Goal: Task Accomplishment & Management: Complete application form

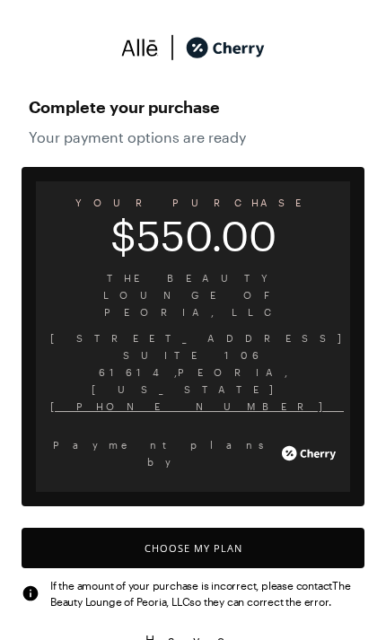
scroll to position [1502, 0]
click at [221, 528] on button "Choose My Plan" at bounding box center [193, 548] width 343 height 40
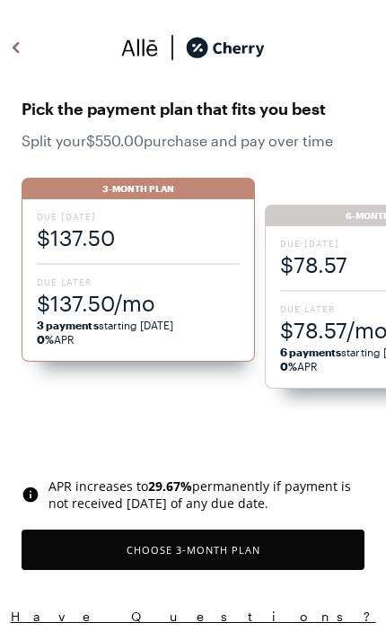
click at [335, 323] on span "$78.57/mo" at bounding box center [381, 330] width 203 height 30
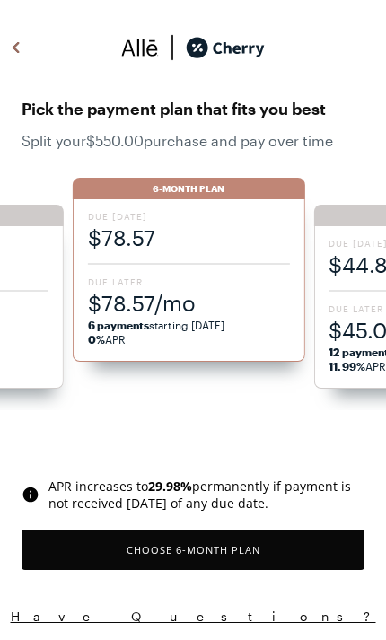
click at [270, 555] on button "Choose 6 -Month Plan" at bounding box center [193, 550] width 343 height 40
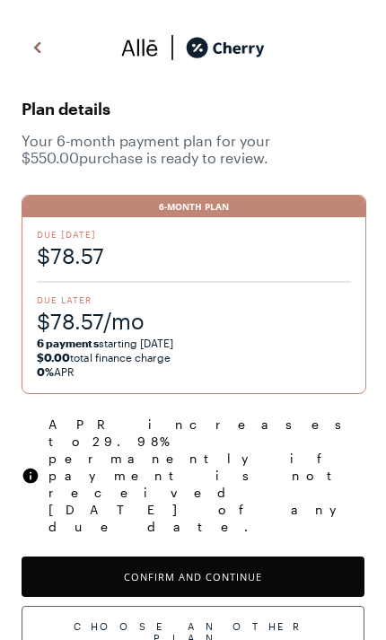
click at [276, 556] on button "Confirm and Continue" at bounding box center [193, 576] width 343 height 40
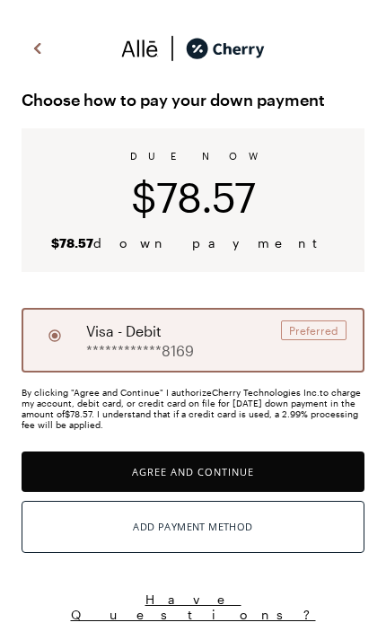
click at [168, 470] on button "Agree and Continue" at bounding box center [193, 471] width 343 height 40
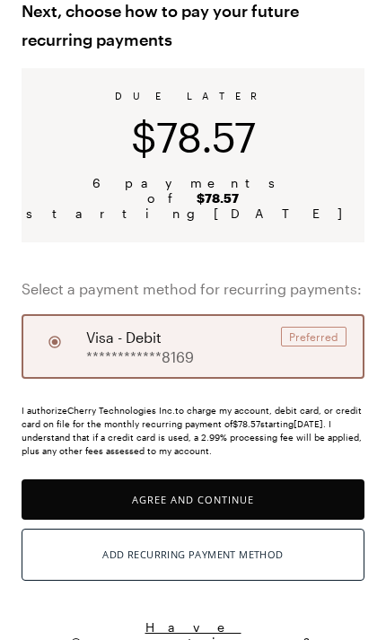
scroll to position [88, 0]
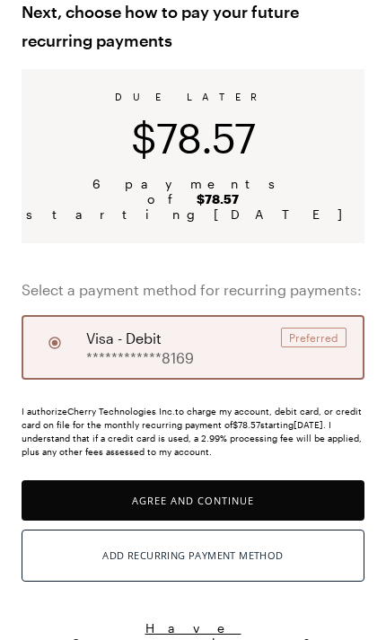
click at [279, 544] on div "Add Recurring Payment Method" at bounding box center [192, 555] width 180 height 23
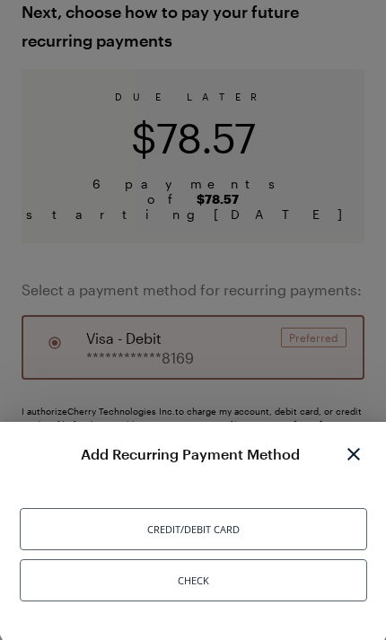
click at [352, 452] on img at bounding box center [353, 454] width 27 height 22
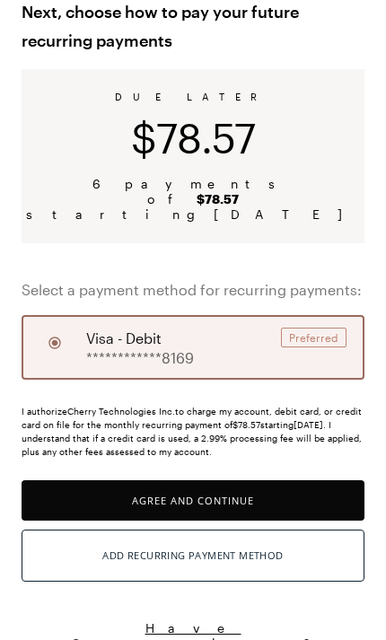
click at [279, 481] on button "Agree and Continue" at bounding box center [193, 500] width 343 height 40
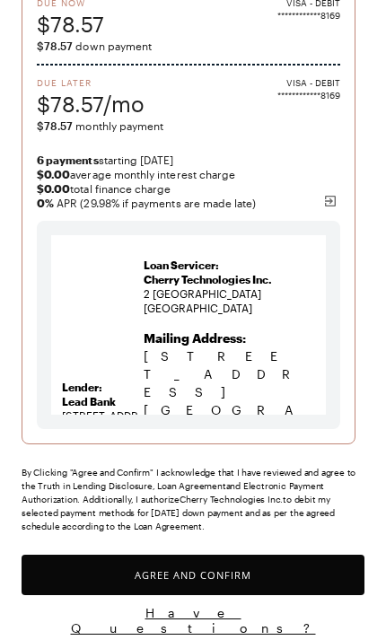
scroll to position [216, 0]
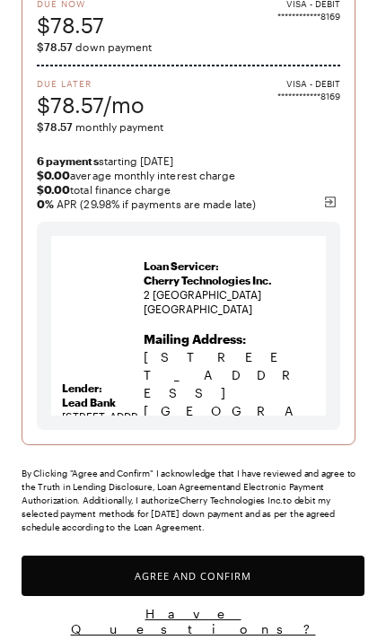
click at [273, 578] on button "Agree and Confirm" at bounding box center [193, 576] width 343 height 40
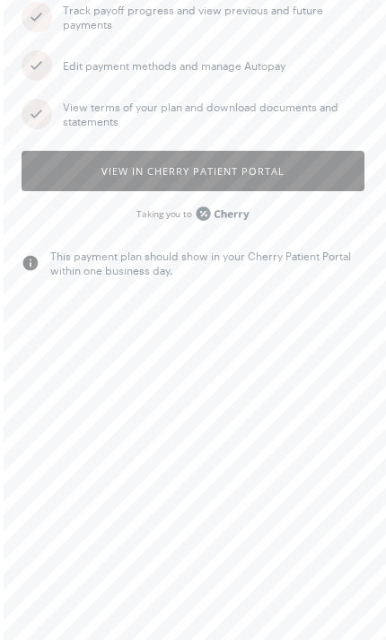
scroll to position [210, 0]
click at [260, 162] on button "View in Cherry patient portal" at bounding box center [193, 171] width 343 height 40
